Goal: Information Seeking & Learning: Learn about a topic

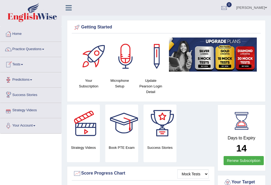
click at [16, 63] on link "Tests" at bounding box center [30, 63] width 61 height 13
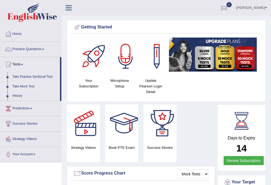
click at [28, 85] on link "Take Mock Test" at bounding box center [35, 87] width 50 height 10
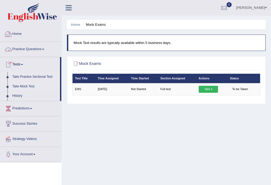
click at [32, 75] on link "Take Practice Sectional Test" at bounding box center [35, 77] width 50 height 10
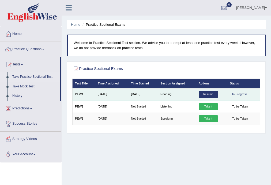
click at [207, 95] on link "Resume" at bounding box center [208, 94] width 19 height 7
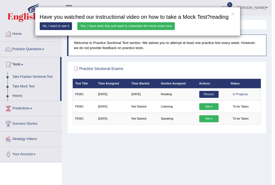
click at [116, 25] on link "Yes, I have seen that and want to undertake the mock exam now" at bounding box center [125, 26] width 97 height 8
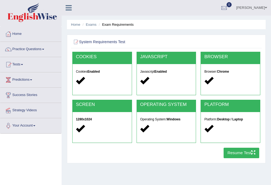
click at [241, 154] on button "Resume Test" at bounding box center [242, 153] width 36 height 10
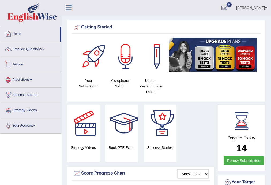
click at [17, 64] on link "Tests" at bounding box center [30, 63] width 61 height 13
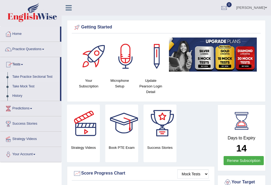
click at [35, 77] on link "Take Practice Sectional Test" at bounding box center [35, 77] width 50 height 10
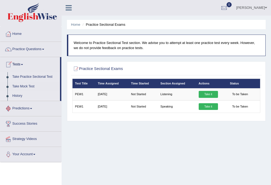
click at [19, 95] on link "History" at bounding box center [35, 96] width 50 height 10
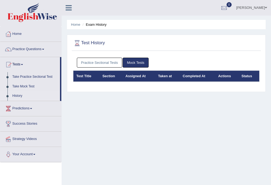
click at [102, 61] on link "Practice Sectional Tests" at bounding box center [100, 63] width 46 height 10
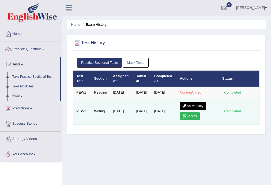
click at [190, 120] on link "Scores" at bounding box center [190, 116] width 20 height 8
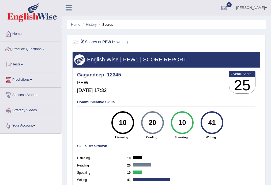
drag, startPoint x: 91, startPoint y: 23, endPoint x: 93, endPoint y: 27, distance: 3.9
click at [91, 23] on link "History" at bounding box center [91, 25] width 11 height 4
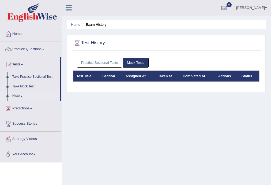
click at [95, 61] on link "Practice Sectional Tests" at bounding box center [100, 63] width 46 height 10
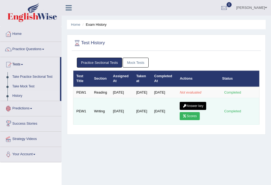
click at [191, 109] on link "Answer key" at bounding box center [193, 106] width 27 height 8
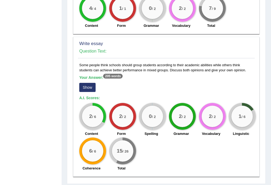
scroll to position [383, 0]
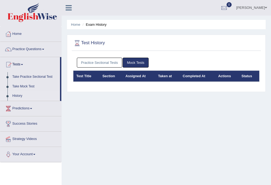
click at [138, 62] on link "Mock Tests" at bounding box center [136, 63] width 26 height 10
click at [31, 86] on link "Take Mock Test" at bounding box center [35, 87] width 50 height 10
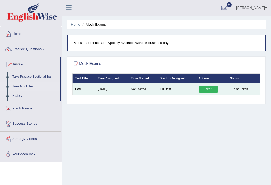
click at [208, 90] on link "Take it" at bounding box center [208, 89] width 19 height 7
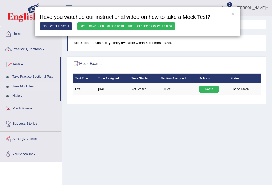
click at [114, 24] on link "Yes, I have seen that and want to undertake the mock exam now" at bounding box center [125, 26] width 97 height 8
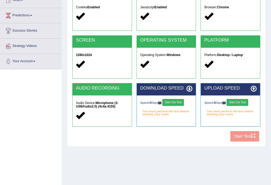
click at [181, 103] on button "Start 10s Test" at bounding box center [173, 102] width 22 height 7
click at [236, 103] on button "Start 10s Test" at bounding box center [238, 102] width 22 height 7
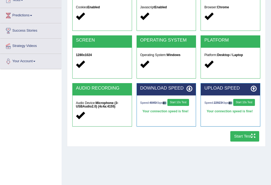
click at [239, 138] on button "Start Test" at bounding box center [245, 136] width 29 height 10
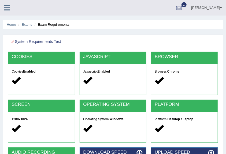
click at [10, 25] on link "Home" at bounding box center [11, 25] width 9 height 4
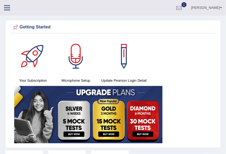
click at [2, 5] on div at bounding box center [9, 6] width 19 height 12
drag, startPoint x: 2, startPoint y: 5, endPoint x: 0, endPoint y: 8, distance: 3.6
click at [0, 12] on div "gagan Toggle navigation Username: gagandeep_12345 Access Type: Online Subscript…" at bounding box center [113, 8] width 226 height 16
click at [0, 12] on div at bounding box center [9, 6] width 19 height 12
click at [1, 12] on div at bounding box center [9, 6] width 19 height 12
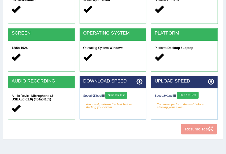
click at [123, 94] on button "Start 10s Test" at bounding box center [116, 95] width 22 height 7
click at [188, 95] on button "Start 10s Test" at bounding box center [188, 95] width 22 height 7
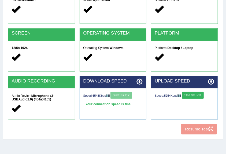
click at [191, 95] on button "Start 10s Test" at bounding box center [193, 95] width 22 height 7
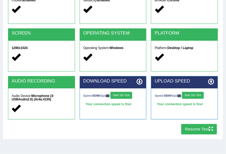
click at [193, 128] on button "Resume Test" at bounding box center [199, 129] width 36 height 10
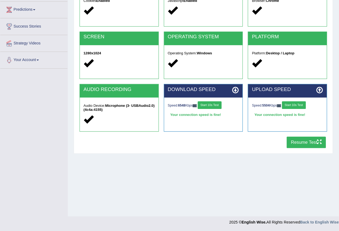
scroll to position [50, 0]
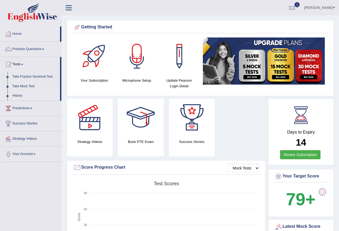
click at [14, 94] on link "History" at bounding box center [35, 96] width 50 height 10
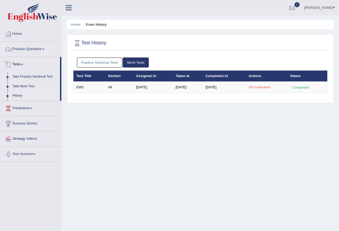
click at [88, 64] on link "Practice Sectional Tests" at bounding box center [100, 63] width 46 height 10
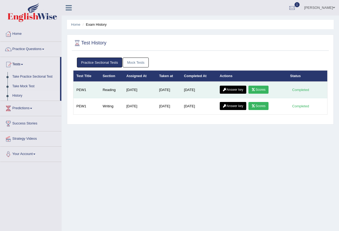
click at [258, 90] on link "Scores" at bounding box center [259, 90] width 20 height 8
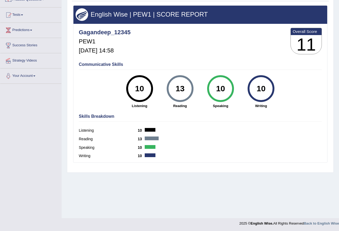
scroll to position [50, 0]
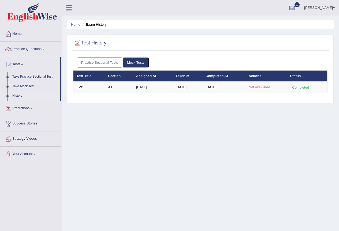
click at [97, 64] on link "Practice Sectional Tests" at bounding box center [100, 63] width 46 height 10
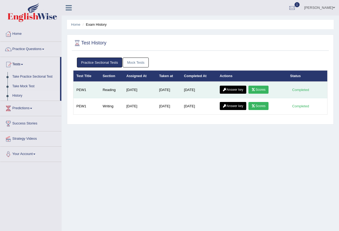
click at [233, 88] on link "Answer key" at bounding box center [233, 90] width 27 height 8
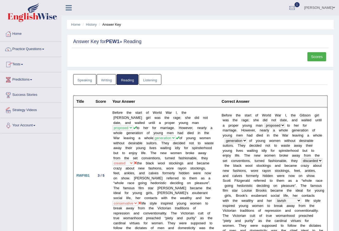
click at [84, 81] on link "Speaking" at bounding box center [84, 79] width 23 height 11
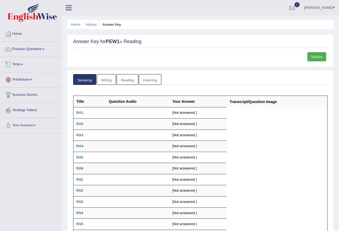
click at [16, 64] on link "Tests" at bounding box center [30, 63] width 61 height 13
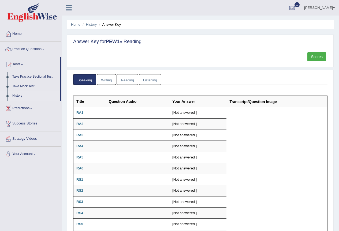
click at [16, 95] on link "History" at bounding box center [35, 96] width 50 height 10
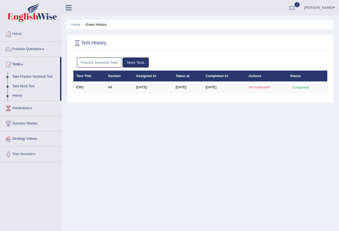
click at [37, 77] on link "Take Practice Sectional Test" at bounding box center [35, 77] width 50 height 10
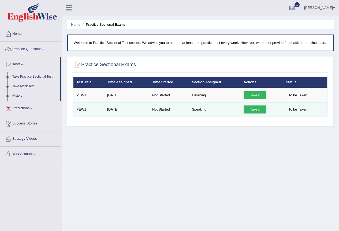
click at [255, 109] on link "Take it" at bounding box center [255, 110] width 23 height 8
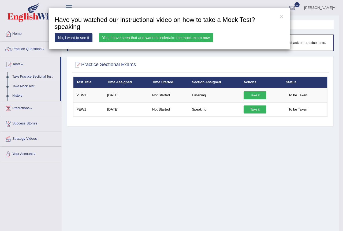
click at [171, 36] on link "Yes, I have seen that and want to undertake the mock exam now" at bounding box center [156, 37] width 114 height 9
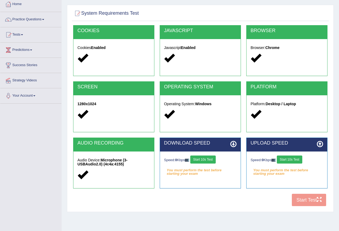
scroll to position [50, 0]
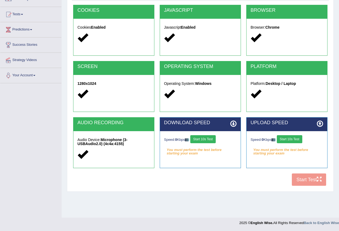
click at [203, 138] on button "Start 10s Test" at bounding box center [202, 139] width 25 height 8
click at [291, 139] on button "Start 10s Test" at bounding box center [289, 139] width 25 height 8
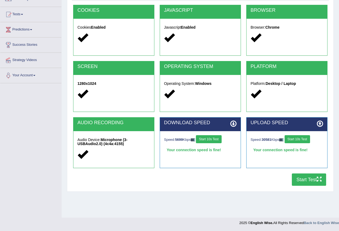
click at [305, 184] on button "Start Test" at bounding box center [309, 180] width 34 height 12
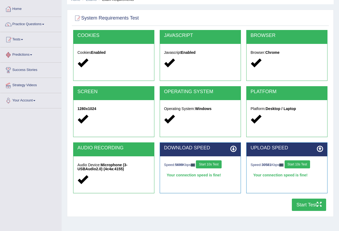
scroll to position [0, 0]
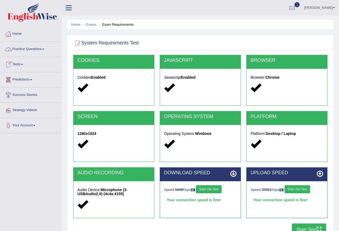
click at [18, 64] on link "Tests" at bounding box center [30, 63] width 61 height 13
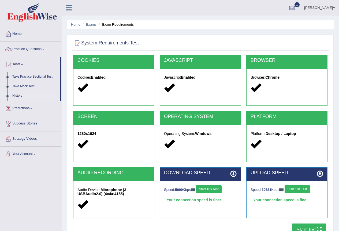
click at [19, 95] on link "History" at bounding box center [35, 96] width 50 height 10
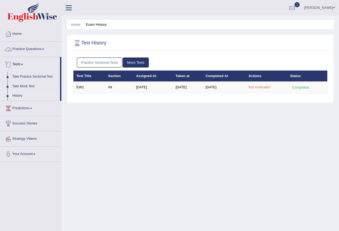
click at [24, 50] on link "Practice Questions" at bounding box center [30, 48] width 61 height 13
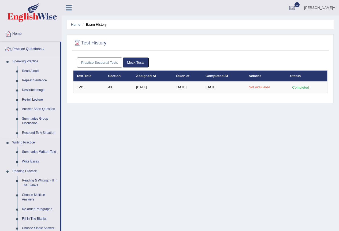
click at [46, 132] on link "Respond To A Situation" at bounding box center [40, 133] width 40 height 10
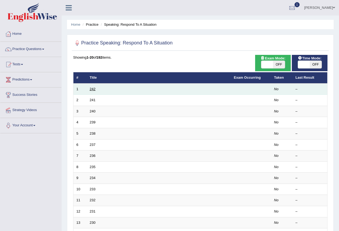
click at [91, 90] on link "242" at bounding box center [93, 89] width 6 height 4
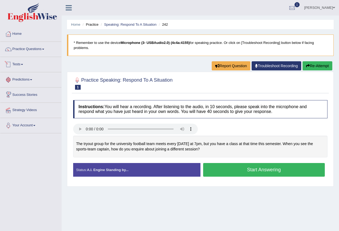
click at [19, 62] on link "Tests" at bounding box center [30, 63] width 61 height 13
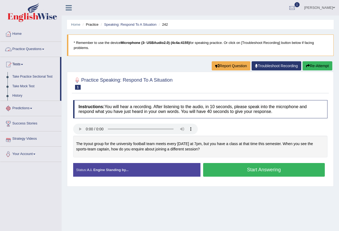
click at [24, 50] on link "Practice Questions" at bounding box center [30, 48] width 61 height 13
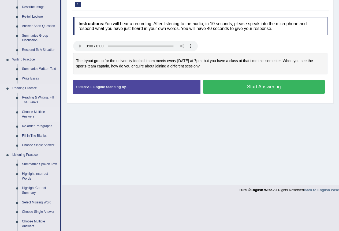
scroll to position [107, 0]
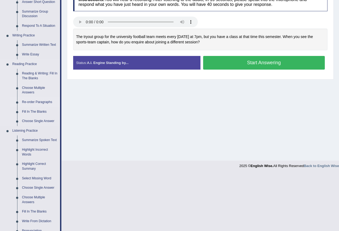
click at [39, 101] on link "Re-order Paragraphs" at bounding box center [40, 103] width 40 height 10
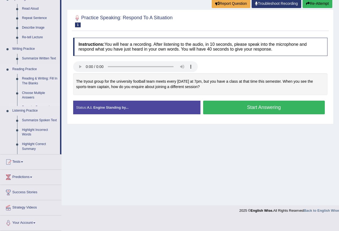
scroll to position [50, 0]
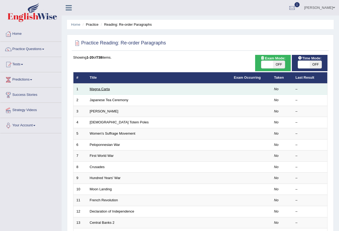
click at [102, 90] on link "Magna Carta" at bounding box center [100, 89] width 20 height 4
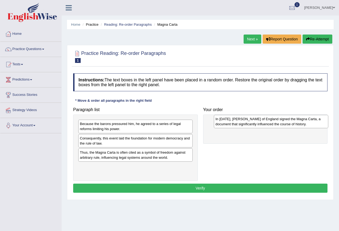
drag, startPoint x: 110, startPoint y: 142, endPoint x: 246, endPoint y: 123, distance: 137.0
click at [246, 123] on div "In 1215, King John of England signed the Magna Carta, a document that significa…" at bounding box center [271, 121] width 114 height 13
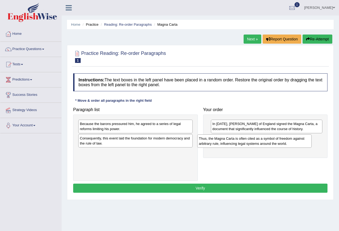
drag, startPoint x: 123, startPoint y: 158, endPoint x: 242, endPoint y: 144, distance: 119.9
click at [242, 144] on div "Thus, the Magna Carta is often cited as a symbol of freedom against arbitrary r…" at bounding box center [254, 141] width 114 height 13
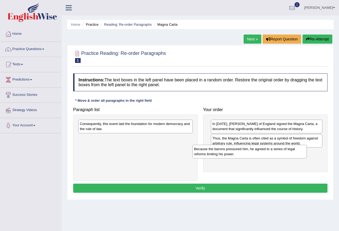
drag, startPoint x: 129, startPoint y: 128, endPoint x: 250, endPoint y: 154, distance: 123.7
click at [250, 154] on div "Because the barons pressured him, he agreed to a series of legal reforms limiti…" at bounding box center [250, 151] width 114 height 13
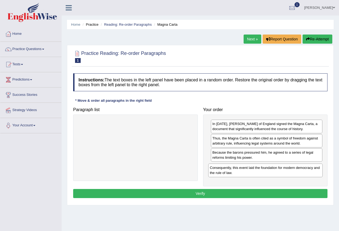
drag, startPoint x: 136, startPoint y: 128, endPoint x: 267, endPoint y: 172, distance: 137.5
click at [267, 172] on div "Consequently, this event laid the foundation for modern democracy and the rule …" at bounding box center [265, 170] width 114 height 13
click at [208, 194] on button "Verify" at bounding box center [200, 193] width 254 height 9
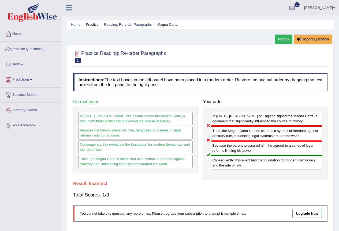
click at [283, 38] on link "Next »" at bounding box center [284, 39] width 18 height 9
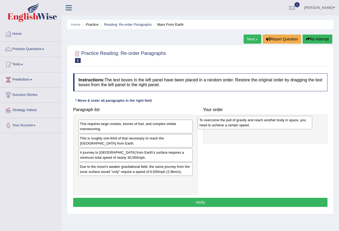
drag, startPoint x: 95, startPoint y: 142, endPoint x: 215, endPoint y: 124, distance: 121.0
click at [215, 124] on div "To overcome the pull of gravity and reach another body in space, you need to ac…" at bounding box center [255, 122] width 114 height 13
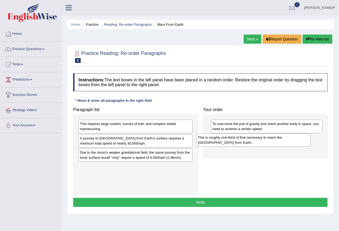
drag, startPoint x: 108, startPoint y: 144, endPoint x: 226, endPoint y: 143, distance: 118.0
click at [226, 143] on div "This is roughly one-third of that necessary to reach the International Space St…" at bounding box center [253, 140] width 114 height 13
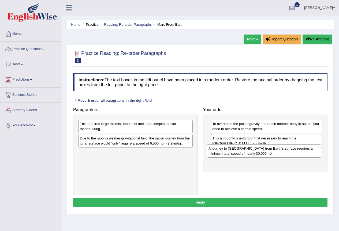
drag, startPoint x: 138, startPoint y: 145, endPoint x: 269, endPoint y: 155, distance: 131.2
click at [269, 155] on div "A journey to Mars from Earth's surface requires a minimum total speed of nearly…" at bounding box center [264, 151] width 114 height 13
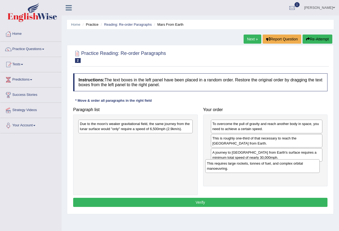
drag, startPoint x: 115, startPoint y: 129, endPoint x: 242, endPoint y: 170, distance: 133.5
click at [242, 170] on div "This requires large rockets, tonnes of fuel, and complex orbital manoeuvring." at bounding box center [262, 166] width 114 height 13
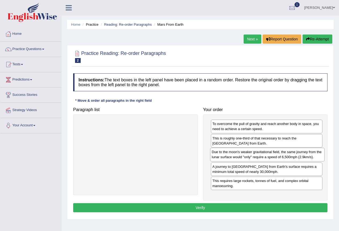
drag, startPoint x: 131, startPoint y: 129, endPoint x: 263, endPoint y: 157, distance: 134.9
click at [263, 157] on div "Due to the moon's weaker gravitational field, the same journey from the lunar s…" at bounding box center [267, 154] width 114 height 13
click at [209, 206] on button "Verify" at bounding box center [200, 208] width 254 height 9
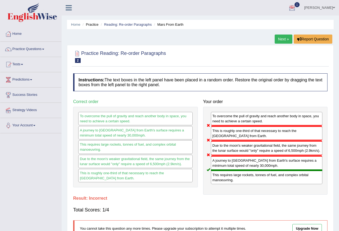
click at [281, 38] on link "Next »" at bounding box center [284, 39] width 18 height 9
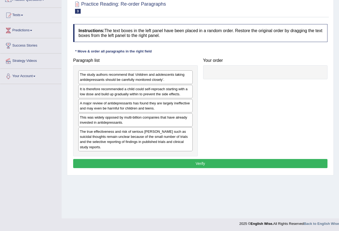
scroll to position [50, 0]
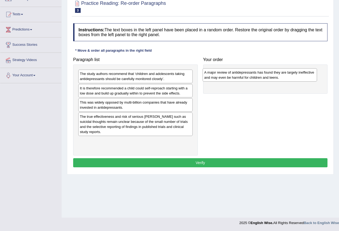
drag, startPoint x: 125, startPoint y: 109, endPoint x: 249, endPoint y: 79, distance: 128.0
click at [249, 79] on div "A major review of antidepressants has found they are largely ineffective and ma…" at bounding box center [260, 74] width 114 height 13
click at [150, 128] on div "The true effectiveness and risk of serious [PERSON_NAME] such as suicidal thoug…" at bounding box center [135, 125] width 114 height 24
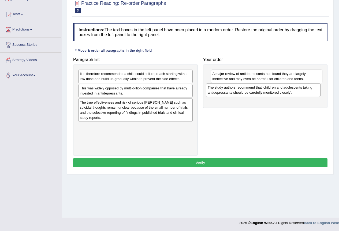
drag, startPoint x: 152, startPoint y: 78, endPoint x: 280, endPoint y: 92, distance: 128.6
click at [280, 92] on div "The study authors recommend that ‘children and adolescents taking antidepressan…" at bounding box center [263, 89] width 114 height 13
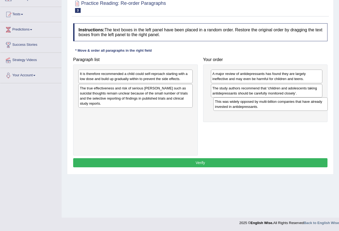
drag, startPoint x: 146, startPoint y: 93, endPoint x: 281, endPoint y: 106, distance: 135.8
click at [281, 106] on div "This was widely opposed by multi-billion companies that have already invested i…" at bounding box center [270, 104] width 114 height 13
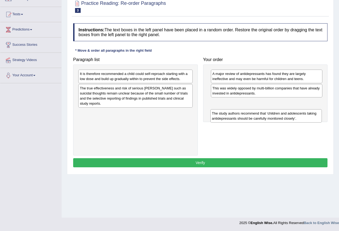
drag, startPoint x: 226, startPoint y: 92, endPoint x: 223, endPoint y: 112, distance: 20.3
click at [224, 116] on div "The study authors recommend that ‘children and adolescents taking antidepressan…" at bounding box center [266, 115] width 112 height 13
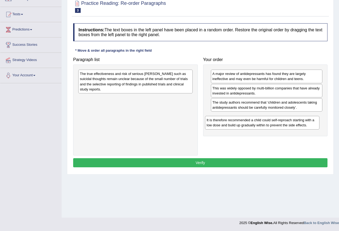
drag, startPoint x: 143, startPoint y: 78, endPoint x: 271, endPoint y: 124, distance: 135.4
click at [270, 124] on div "It is therefore recommended a child could self-reproach starting with a low dos…" at bounding box center [262, 122] width 114 height 13
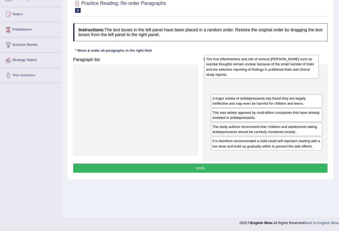
drag, startPoint x: 147, startPoint y: 83, endPoint x: 273, endPoint y: 75, distance: 126.3
click at [273, 75] on div "The true effectiveness and risk of serious harms such as suicidal thoughts rema…" at bounding box center [262, 67] width 114 height 24
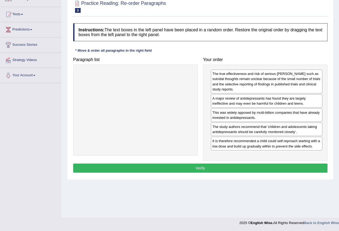
click at [198, 165] on button "Verify" at bounding box center [200, 168] width 254 height 9
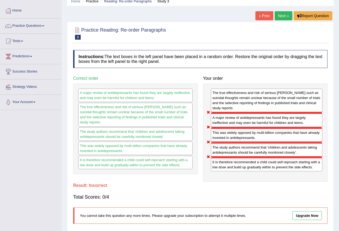
scroll to position [0, 0]
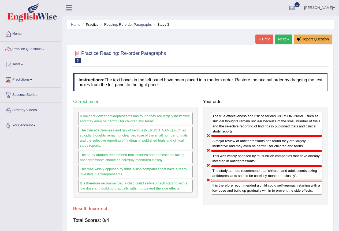
click at [261, 40] on link "« Prev" at bounding box center [265, 39] width 18 height 9
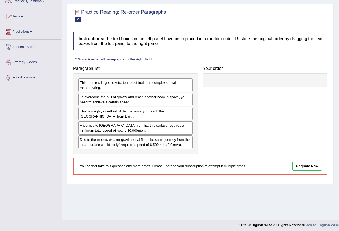
scroll to position [50, 0]
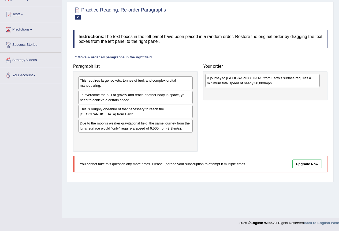
drag, startPoint x: 116, startPoint y: 130, endPoint x: 243, endPoint y: 85, distance: 134.9
click at [243, 85] on div "A journey to [GEOGRAPHIC_DATA] from Earth's surface requires a minimum total sp…" at bounding box center [262, 80] width 114 height 13
click at [14, 13] on link "Tests" at bounding box center [30, 13] width 61 height 13
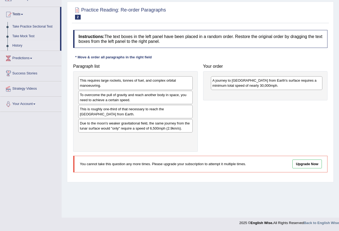
click at [19, 42] on link "History" at bounding box center [35, 46] width 50 height 10
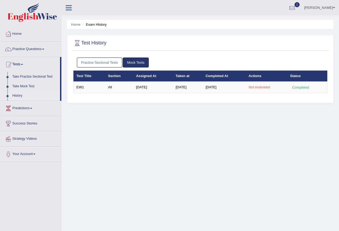
click at [87, 61] on link "Practice Sectional Tests" at bounding box center [100, 63] width 46 height 10
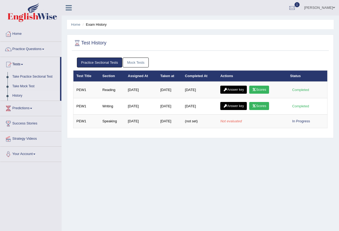
click at [133, 62] on link "Mock Tests" at bounding box center [136, 63] width 26 height 10
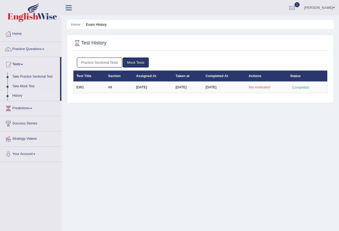
click at [103, 61] on link "Practice Sectional Tests" at bounding box center [100, 63] width 46 height 10
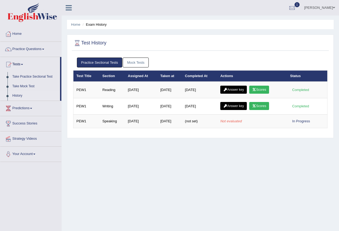
click at [138, 64] on link "Mock Tests" at bounding box center [136, 63] width 26 height 10
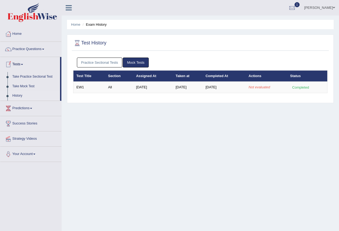
click at [108, 61] on link "Practice Sectional Tests" at bounding box center [100, 63] width 46 height 10
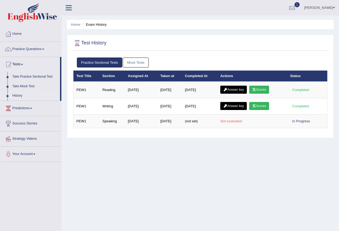
click at [139, 63] on link "Mock Tests" at bounding box center [136, 63] width 26 height 10
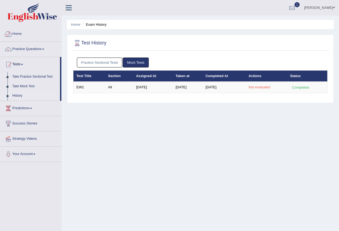
click at [108, 62] on link "Practice Sectional Tests" at bounding box center [100, 63] width 46 height 10
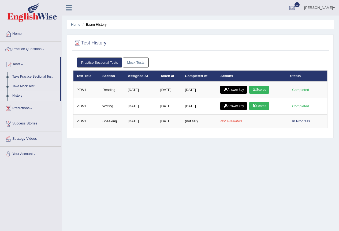
click at [138, 61] on link "Mock Tests" at bounding box center [136, 63] width 26 height 10
